Goal: Transaction & Acquisition: Book appointment/travel/reservation

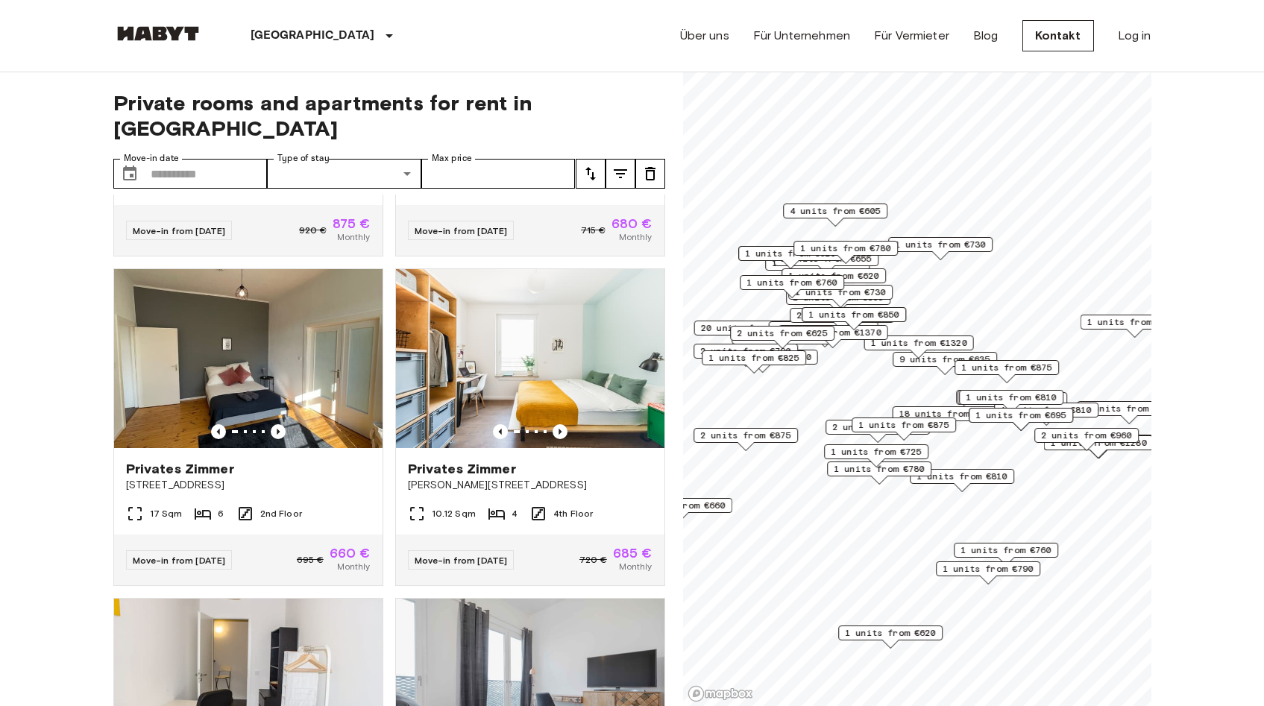
scroll to position [598, 0]
click at [278, 423] on icon "Previous image" at bounding box center [278, 430] width 15 height 15
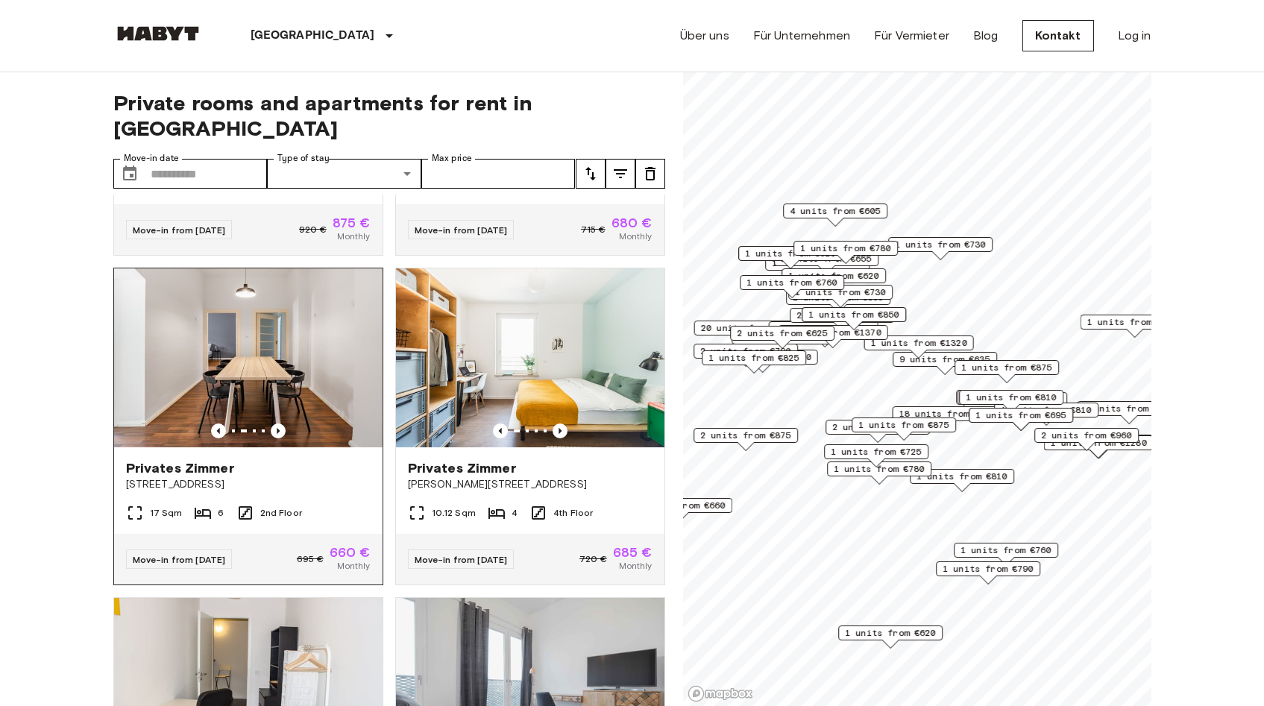
click at [283, 423] on div at bounding box center [248, 430] width 268 height 15
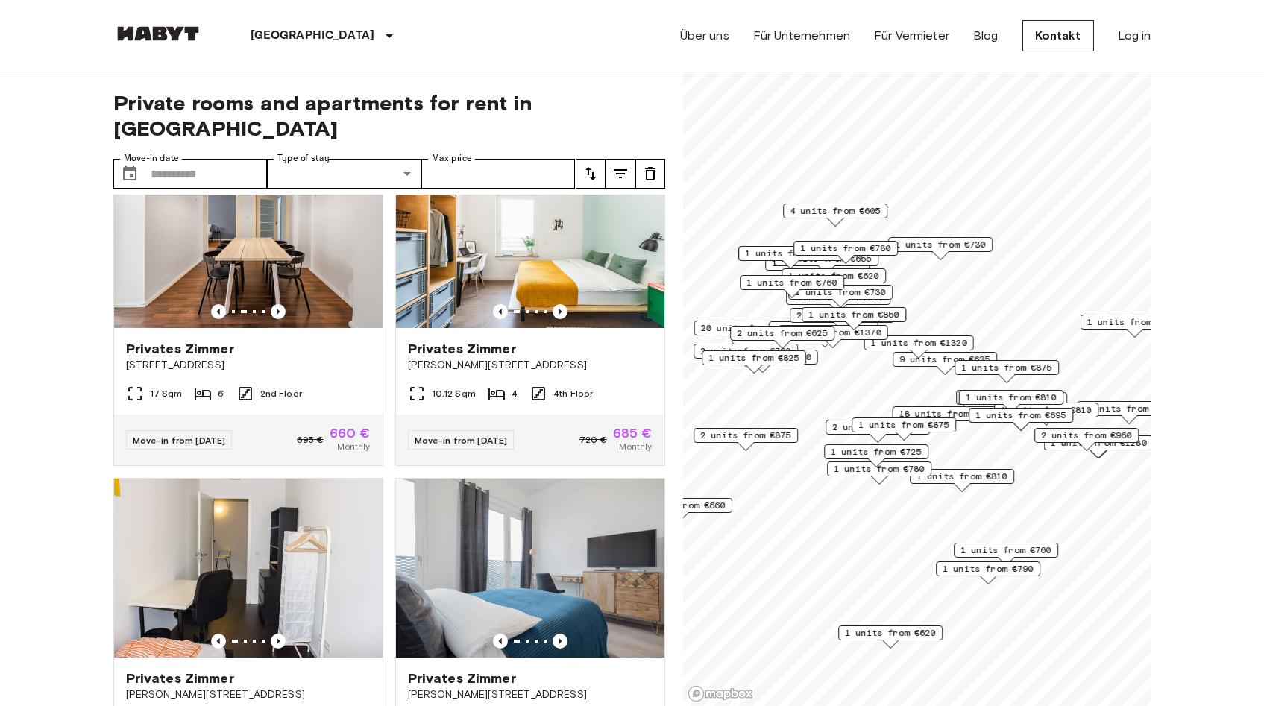
scroll to position [820, 0]
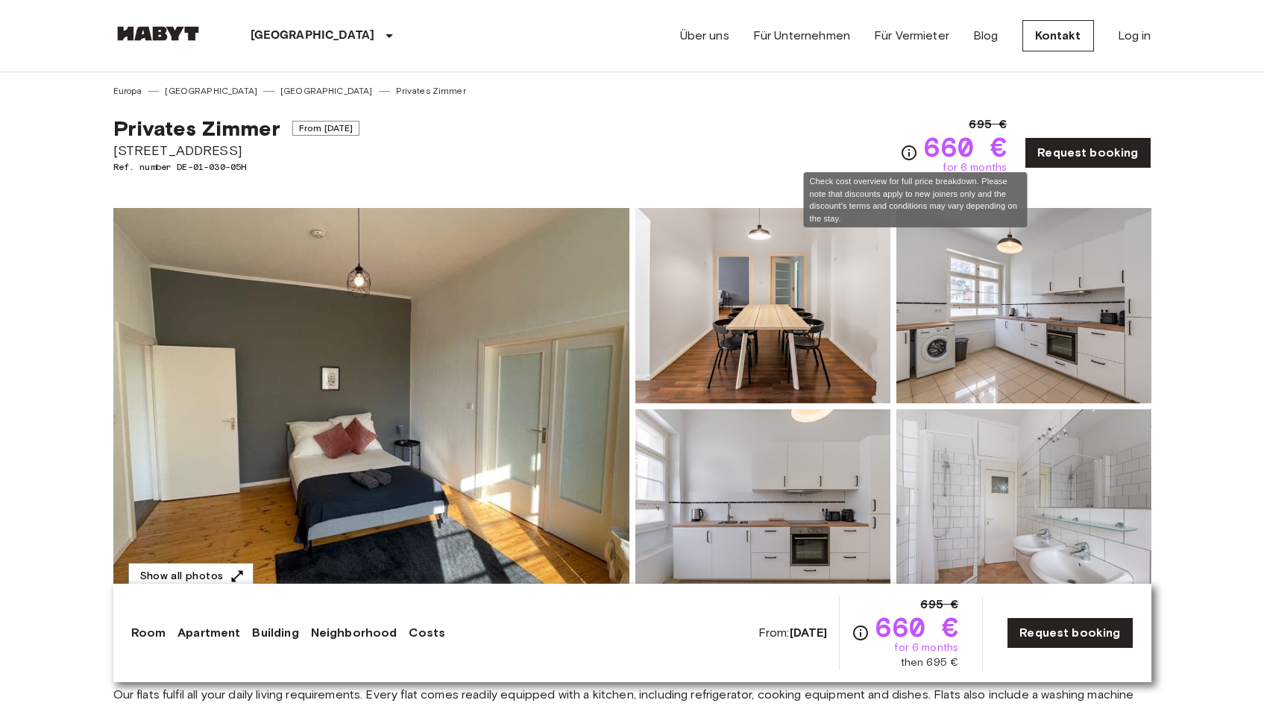
click at [909, 151] on icon "Check cost overview for full price breakdown. Please note that discounts apply …" at bounding box center [909, 153] width 18 height 18
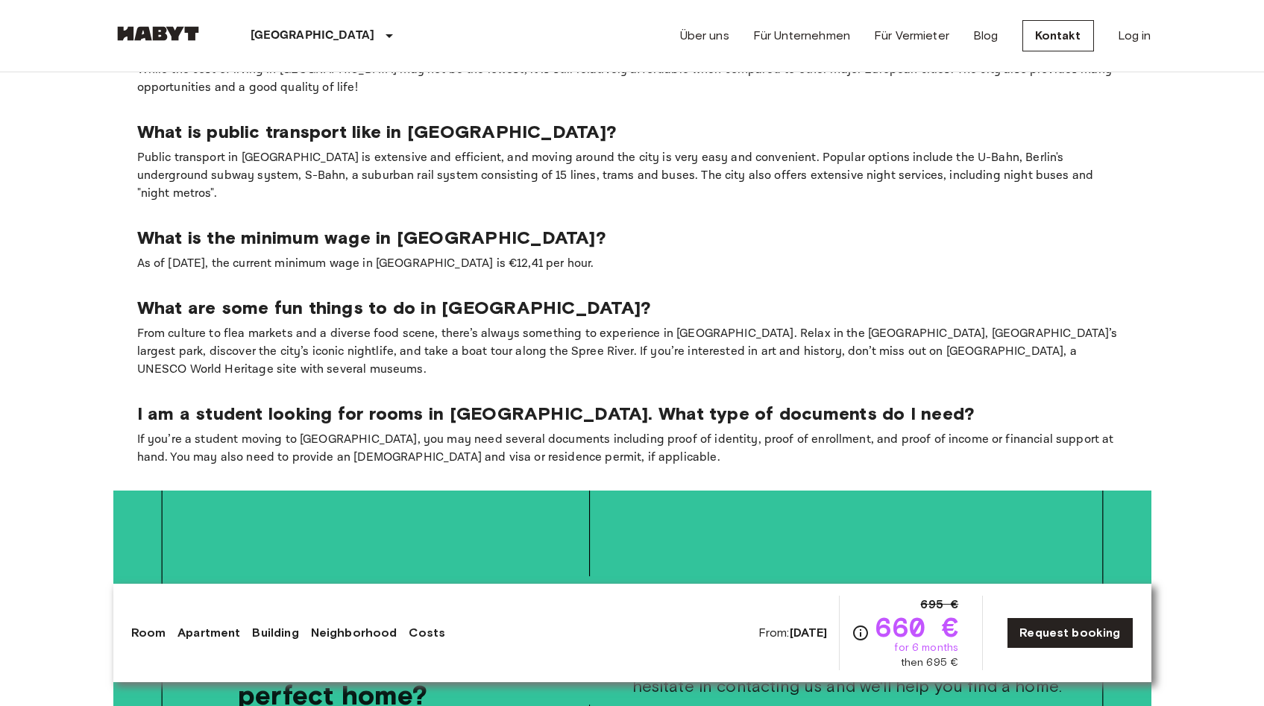
scroll to position [2751, 0]
